Goal: Navigation & Orientation: Find specific page/section

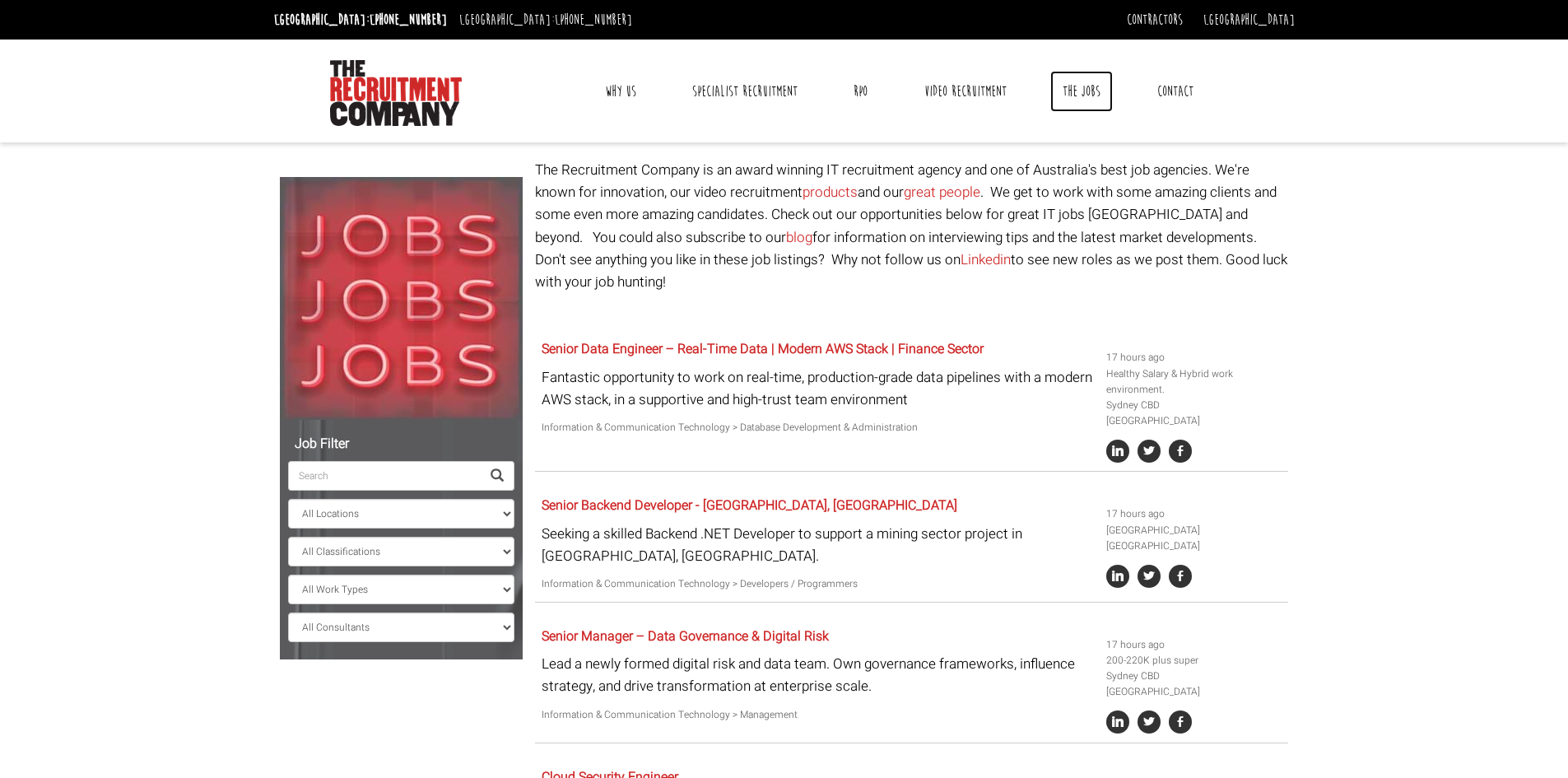
click at [1070, 84] on link "The Jobs" at bounding box center [1082, 92] width 63 height 41
click at [620, 89] on link "Why Us" at bounding box center [621, 92] width 56 height 41
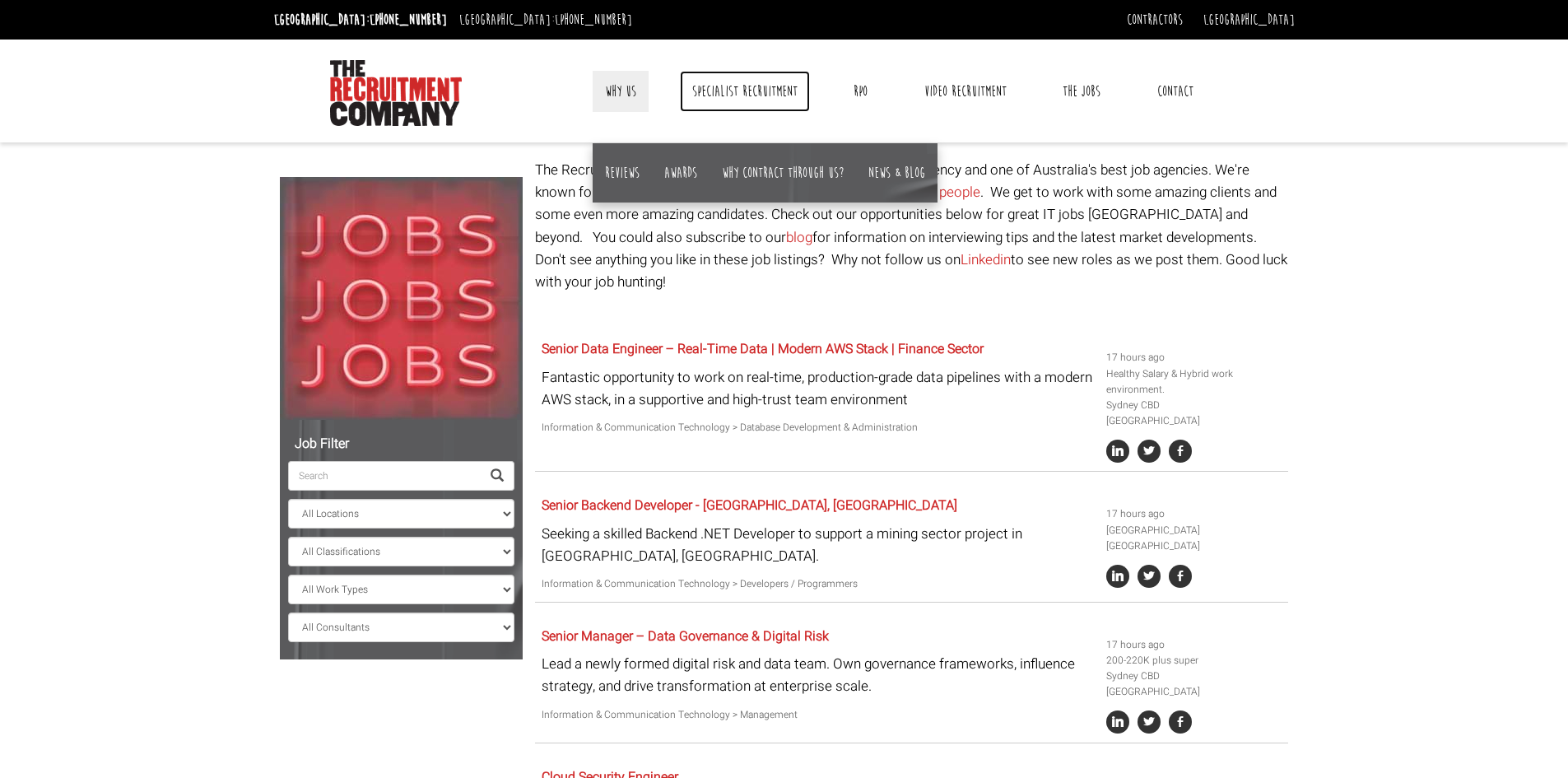
click at [751, 82] on link "Specialist Recruitment" at bounding box center [744, 92] width 130 height 41
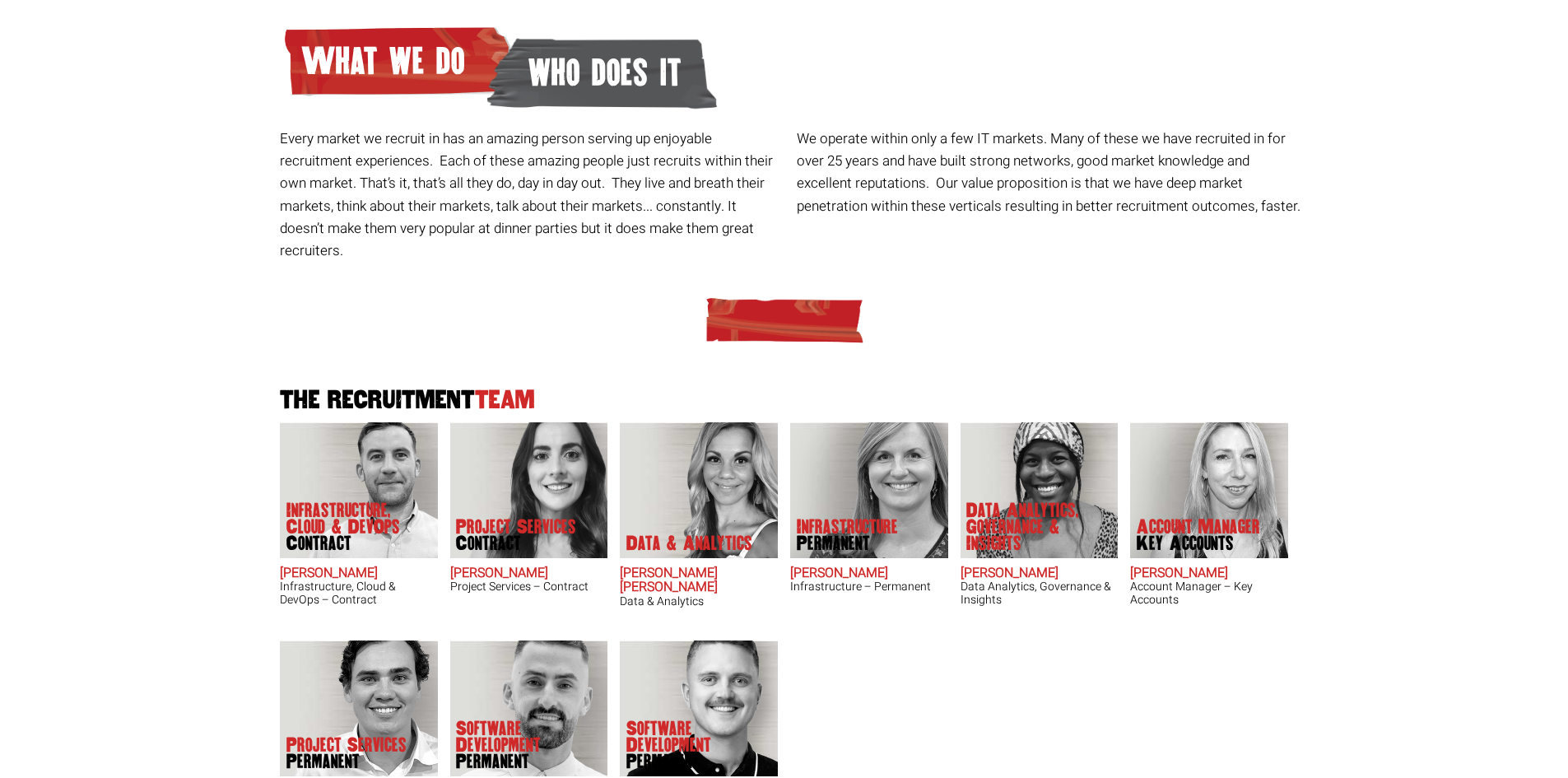
scroll to position [10, 0]
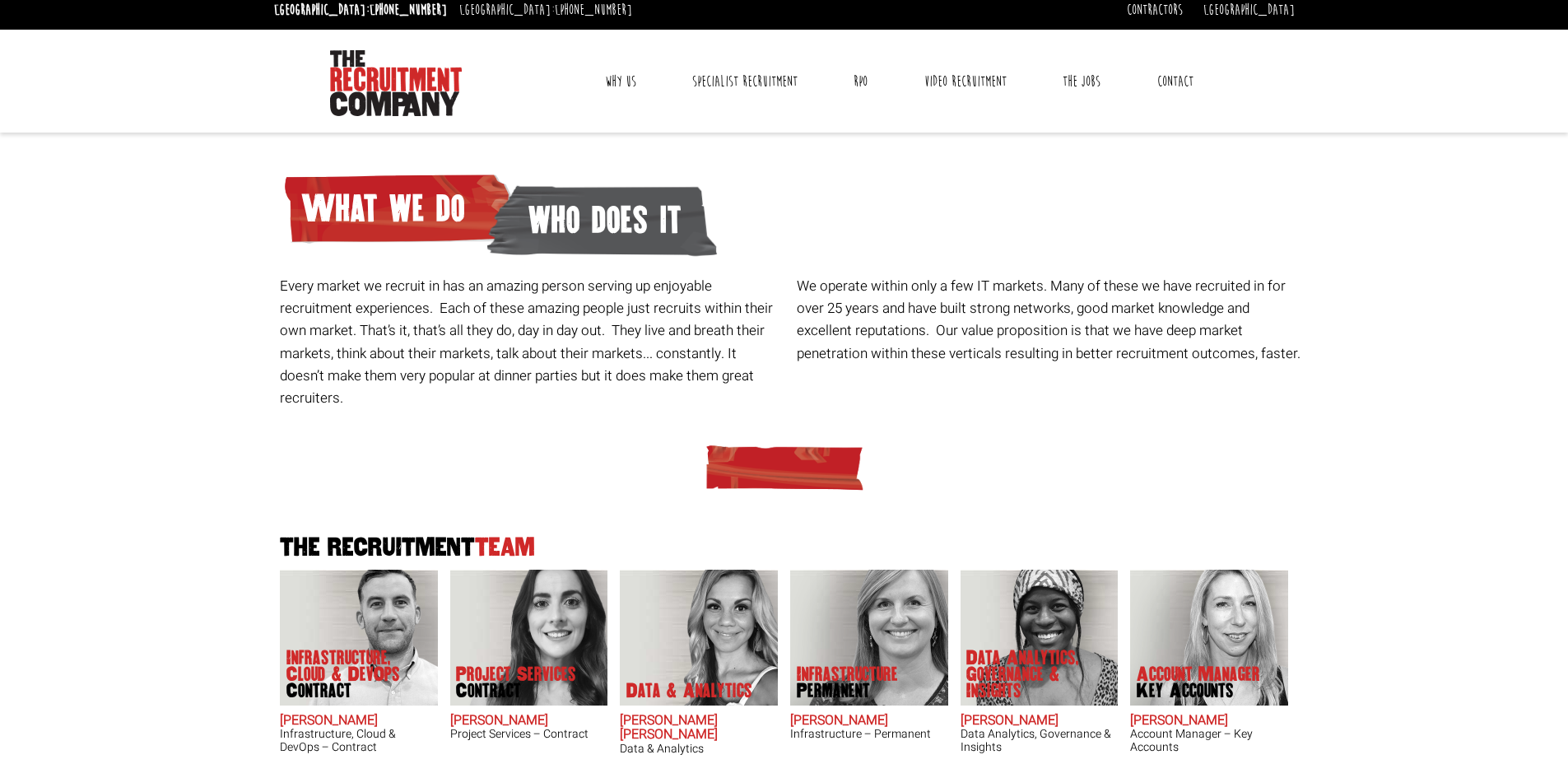
click at [626, 84] on link "Why Us" at bounding box center [621, 82] width 56 height 41
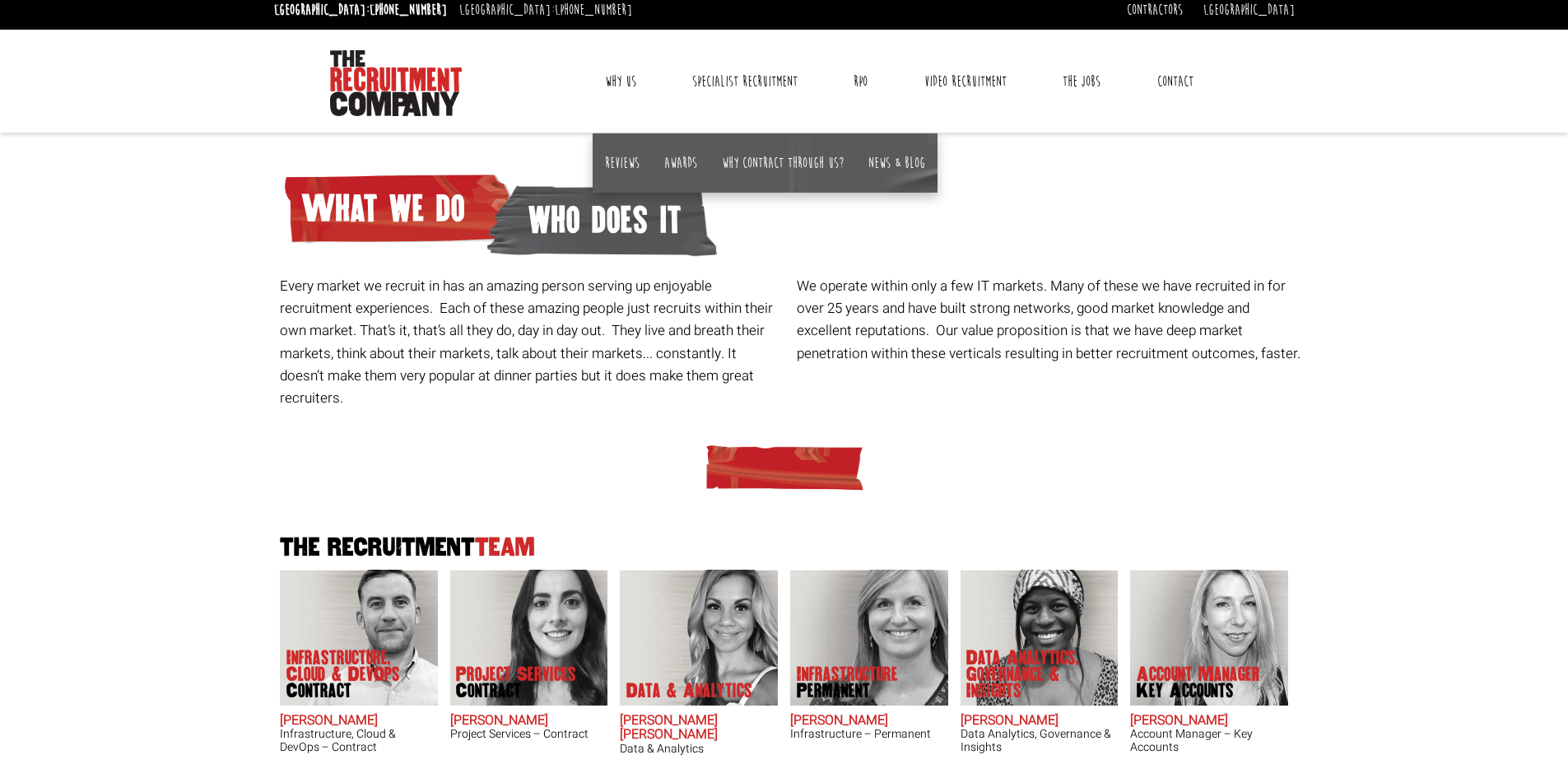
click at [626, 84] on link "Why Us" at bounding box center [621, 82] width 56 height 41
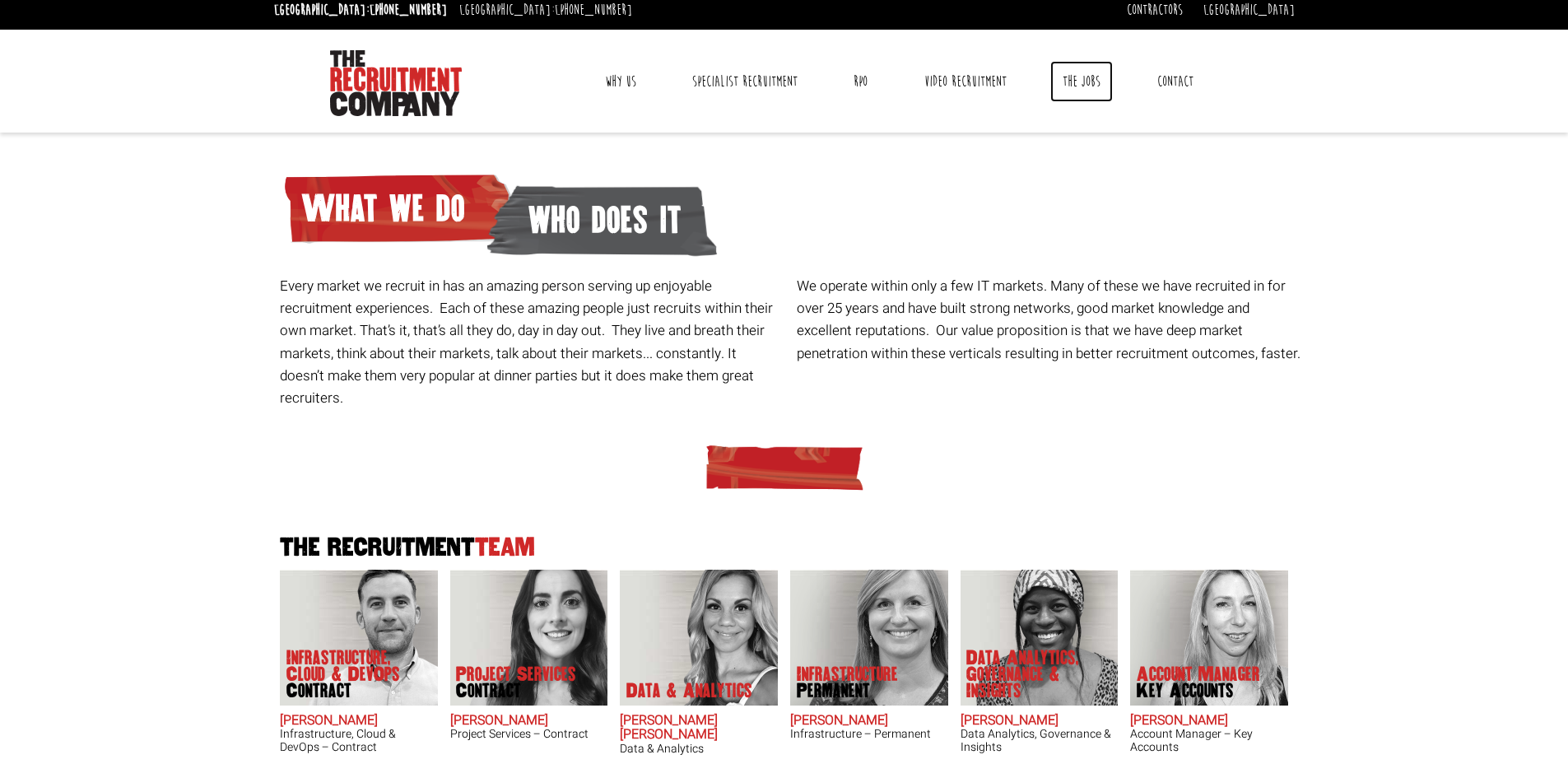
click at [1089, 75] on link "The Jobs" at bounding box center [1082, 82] width 63 height 41
